Goal: Task Accomplishment & Management: Manage account settings

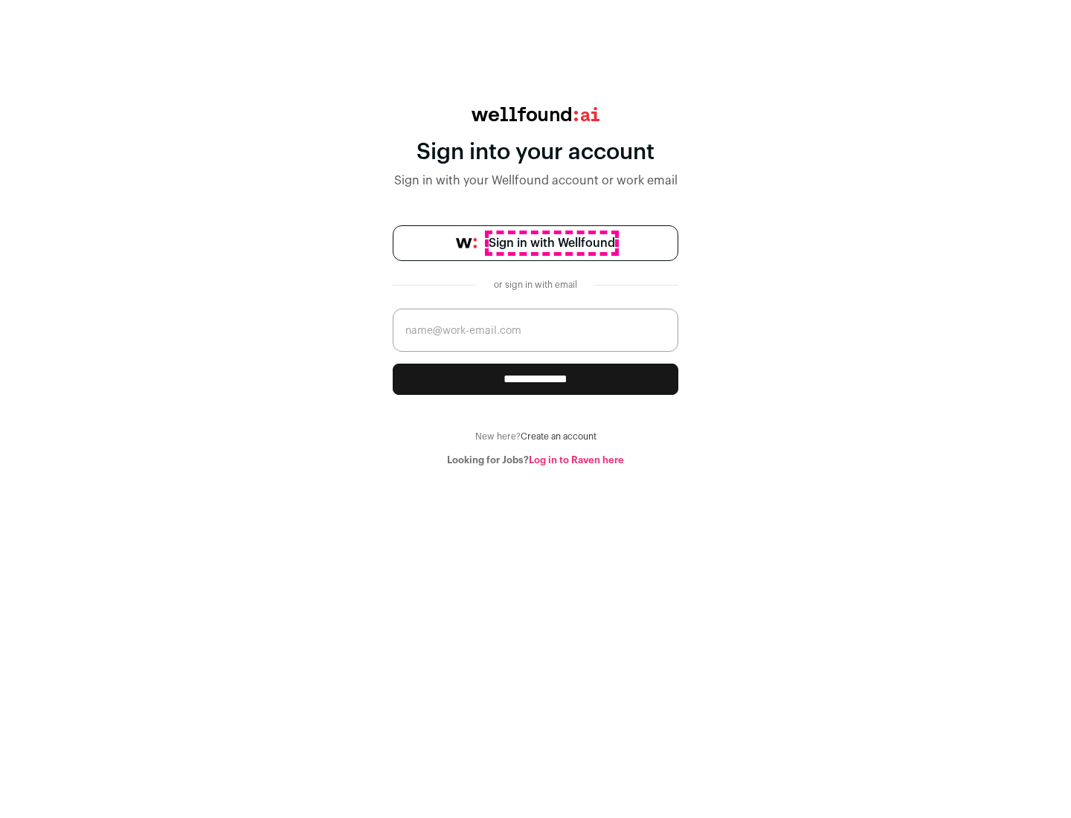
click at [551, 243] on span "Sign in with Wellfound" at bounding box center [551, 243] width 126 height 18
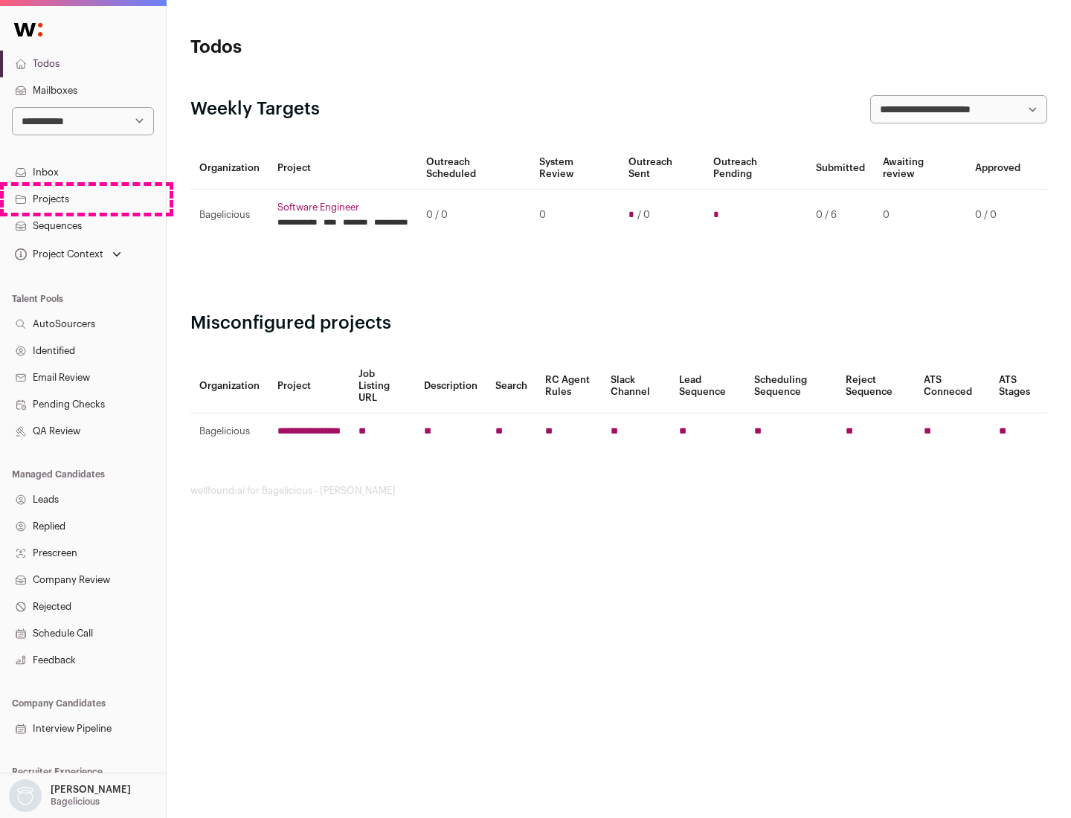
click at [83, 199] on link "Projects" at bounding box center [83, 199] width 166 height 27
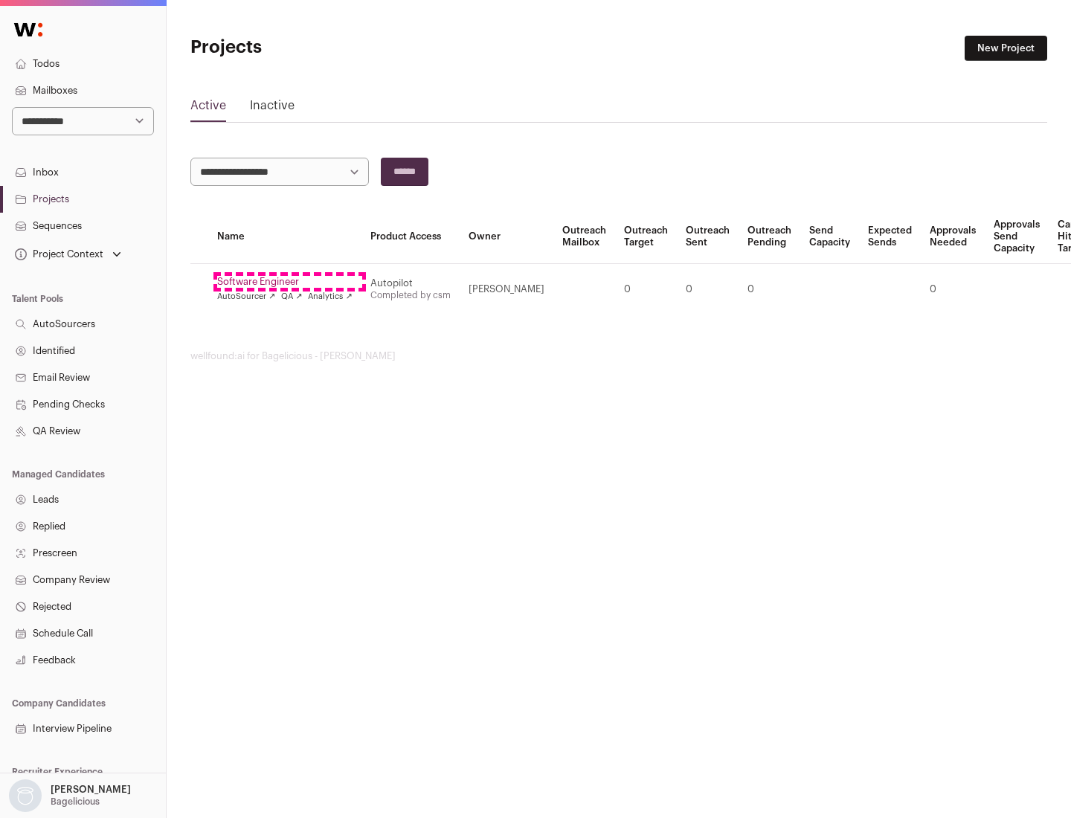
click at [289, 282] on link "Software Engineer" at bounding box center [284, 282] width 135 height 12
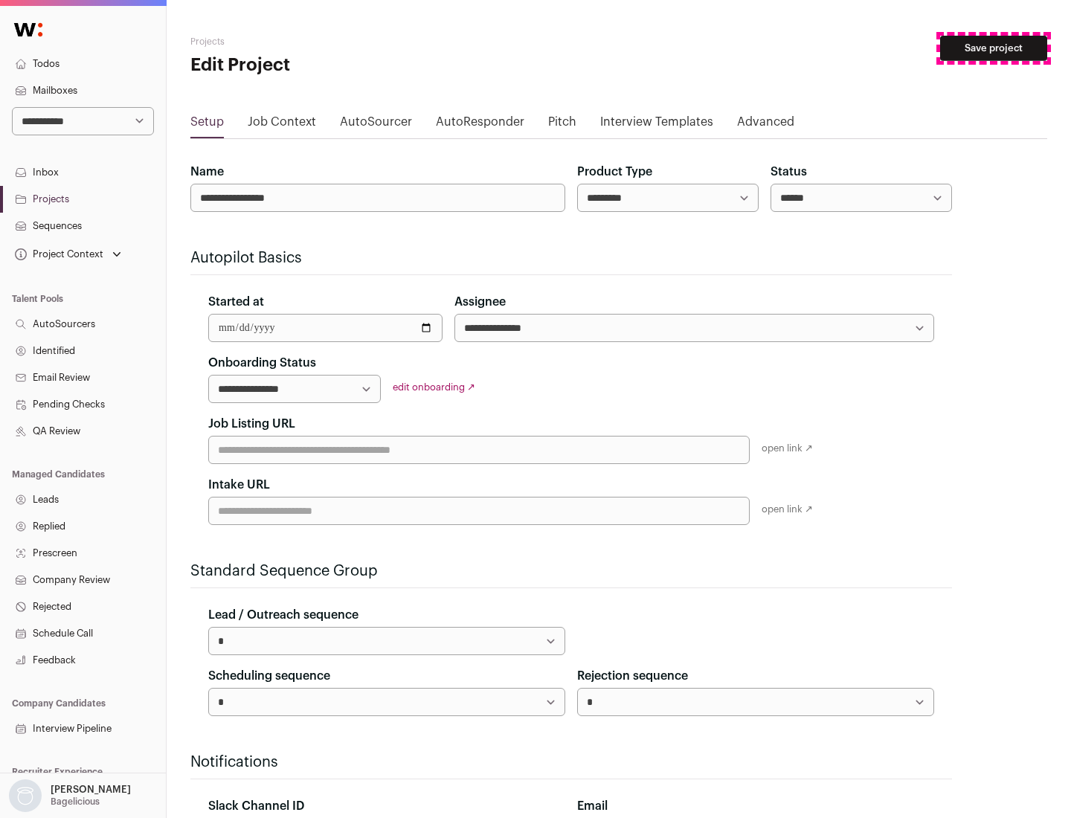
click at [993, 48] on button "Save project" at bounding box center [993, 48] width 107 height 25
